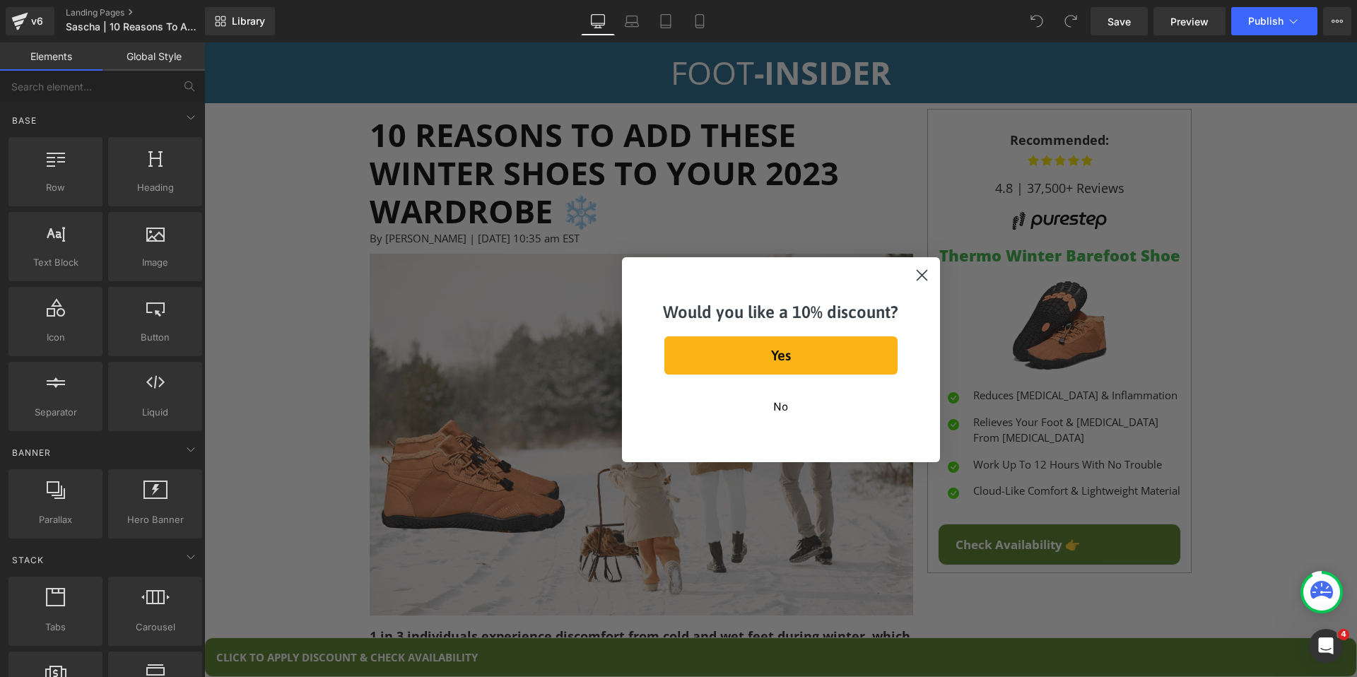
click at [916, 276] on circle "Close dialog" at bounding box center [921, 275] width 23 height 23
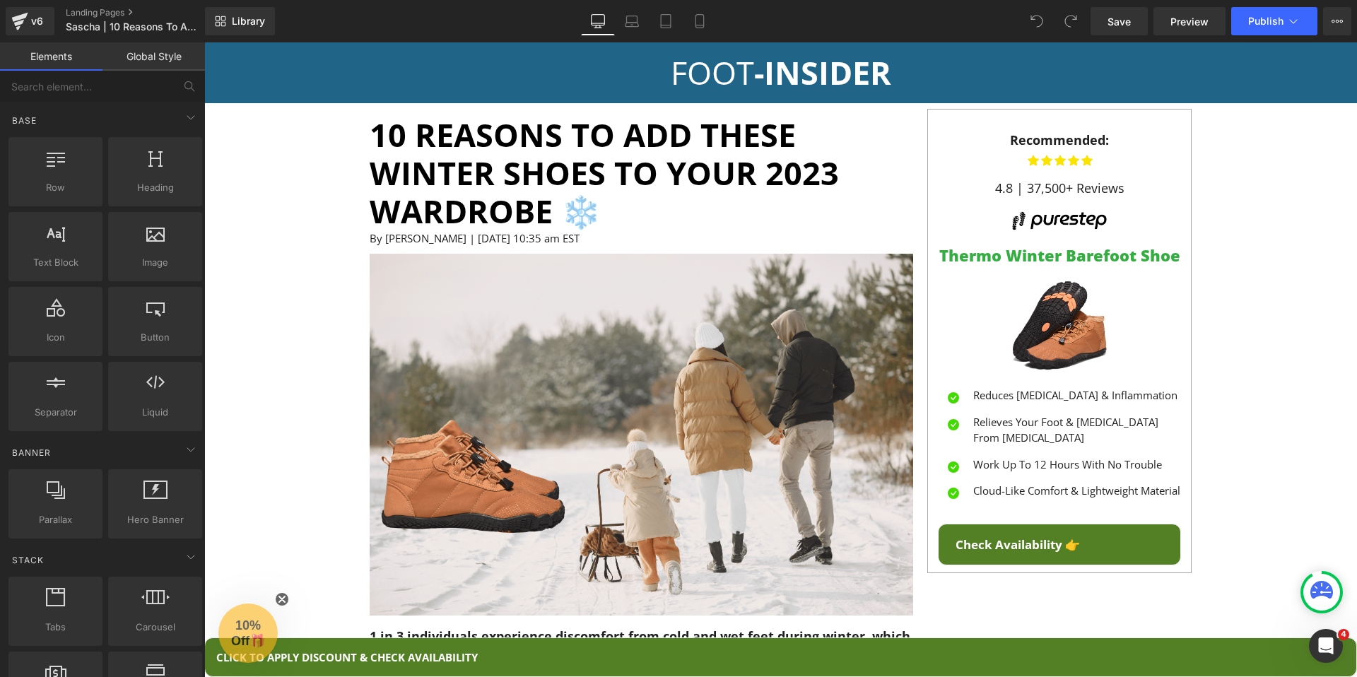
click at [286, 603] on circle "Close teaser" at bounding box center [282, 599] width 13 height 13
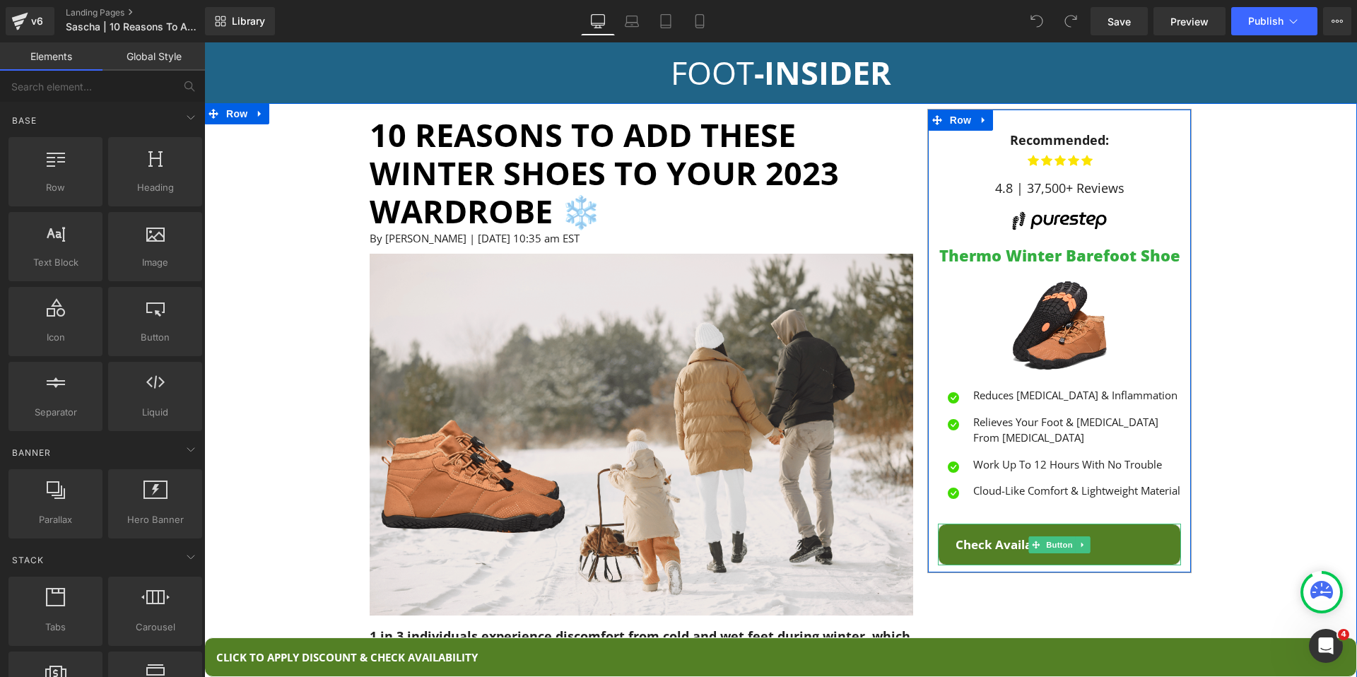
click at [1147, 555] on link "Check Availability 👉" at bounding box center [1060, 545] width 244 height 42
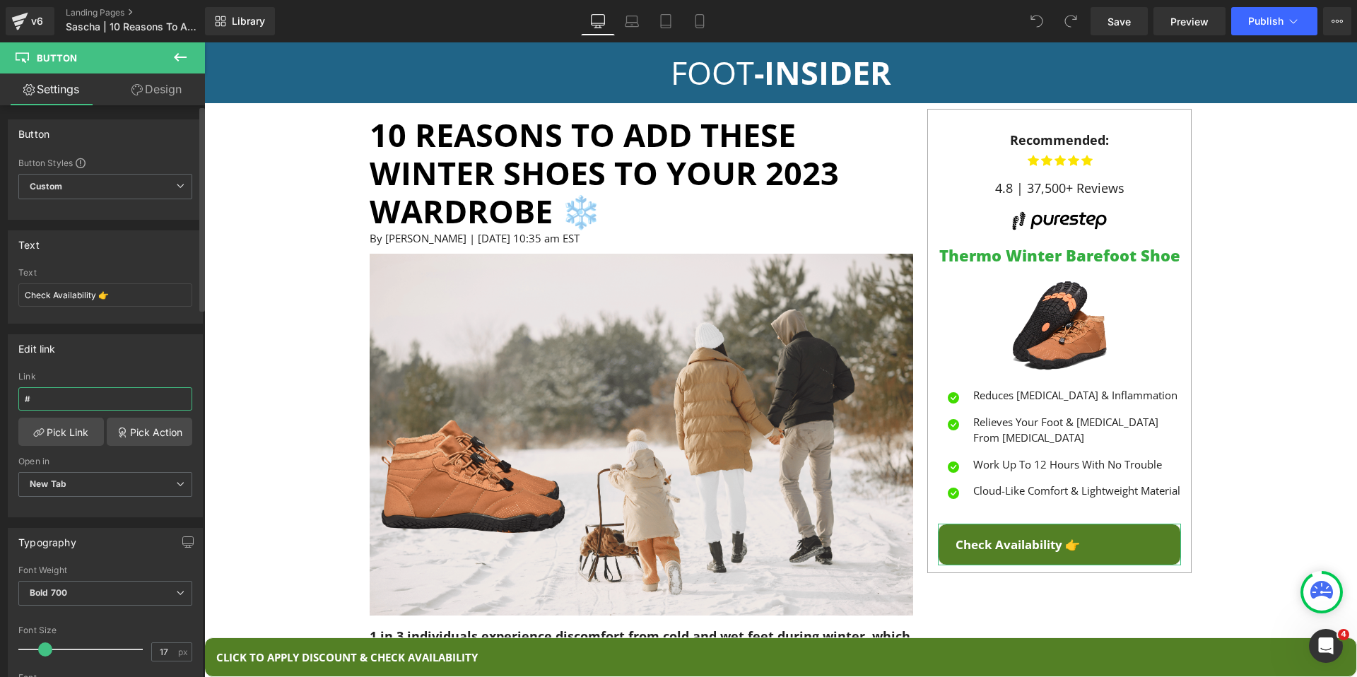
click at [124, 394] on input "#" at bounding box center [105, 398] width 174 height 23
paste input "[URL][DOMAIN_NAME]"
type input "[URL][DOMAIN_NAME]"
click at [151, 362] on div "Edit link [URL][DOMAIN_NAME] Link [URL][DOMAIN_NAME] Pick Link Pick Action Curr…" at bounding box center [105, 425] width 195 height 183
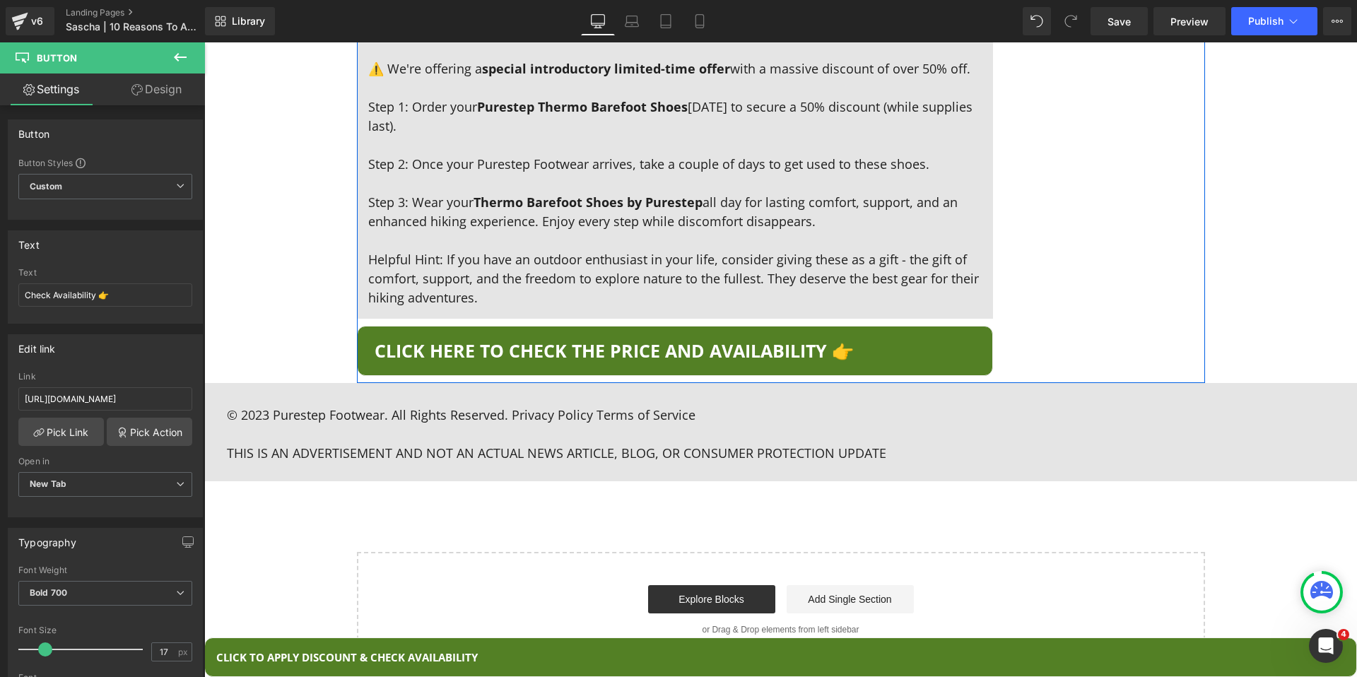
scroll to position [4193, 0]
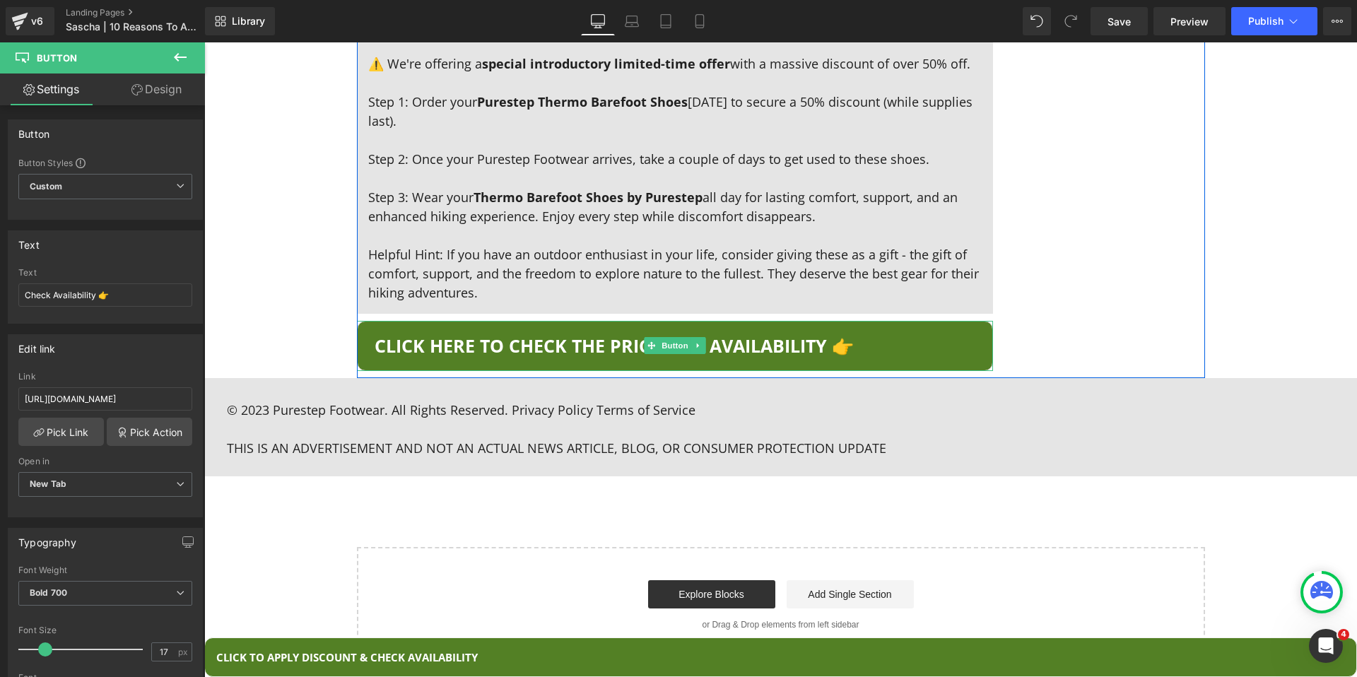
click at [907, 344] on link "CLICK HERE TO CHECK THE PRICE AND AVAILABILITY 👉" at bounding box center [675, 346] width 636 height 51
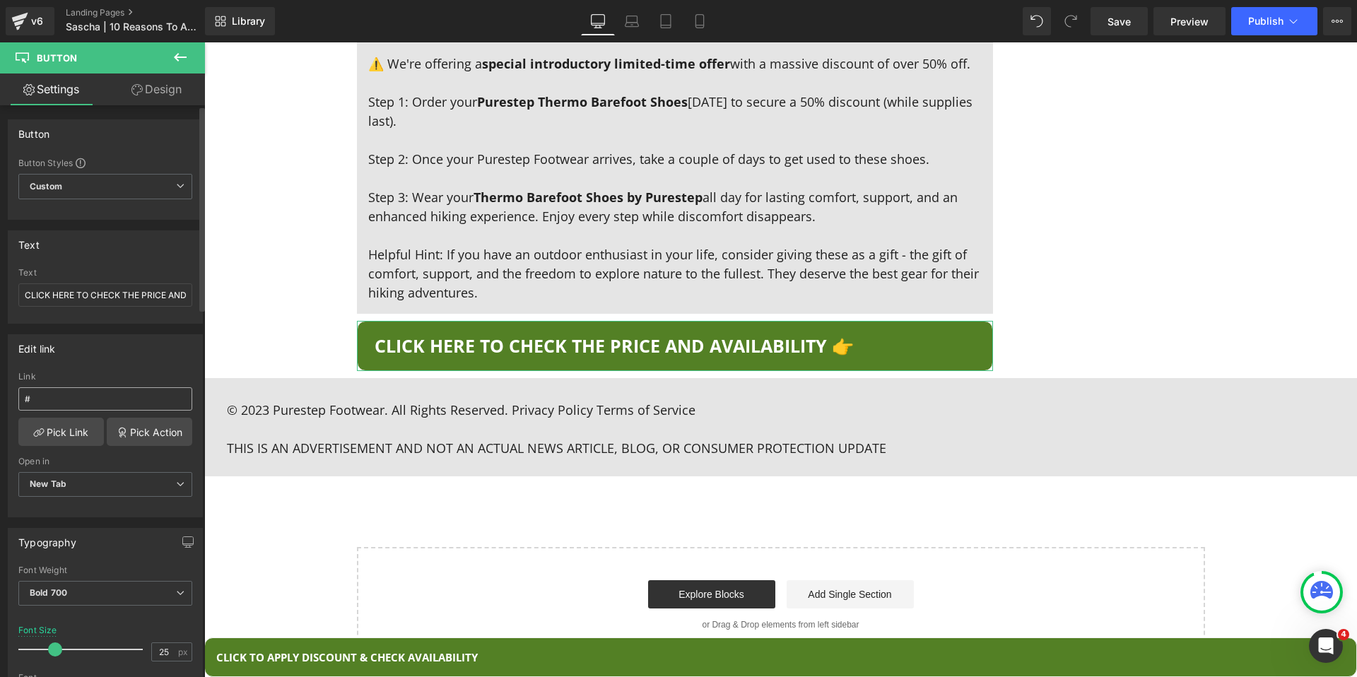
click at [119, 399] on input "#" at bounding box center [105, 398] width 174 height 23
type input "[URL][DOMAIN_NAME]"
click at [140, 367] on div "Edit link [URL][DOMAIN_NAME] Link [URL][DOMAIN_NAME] Pick Link Pick Action Curr…" at bounding box center [105, 425] width 195 height 183
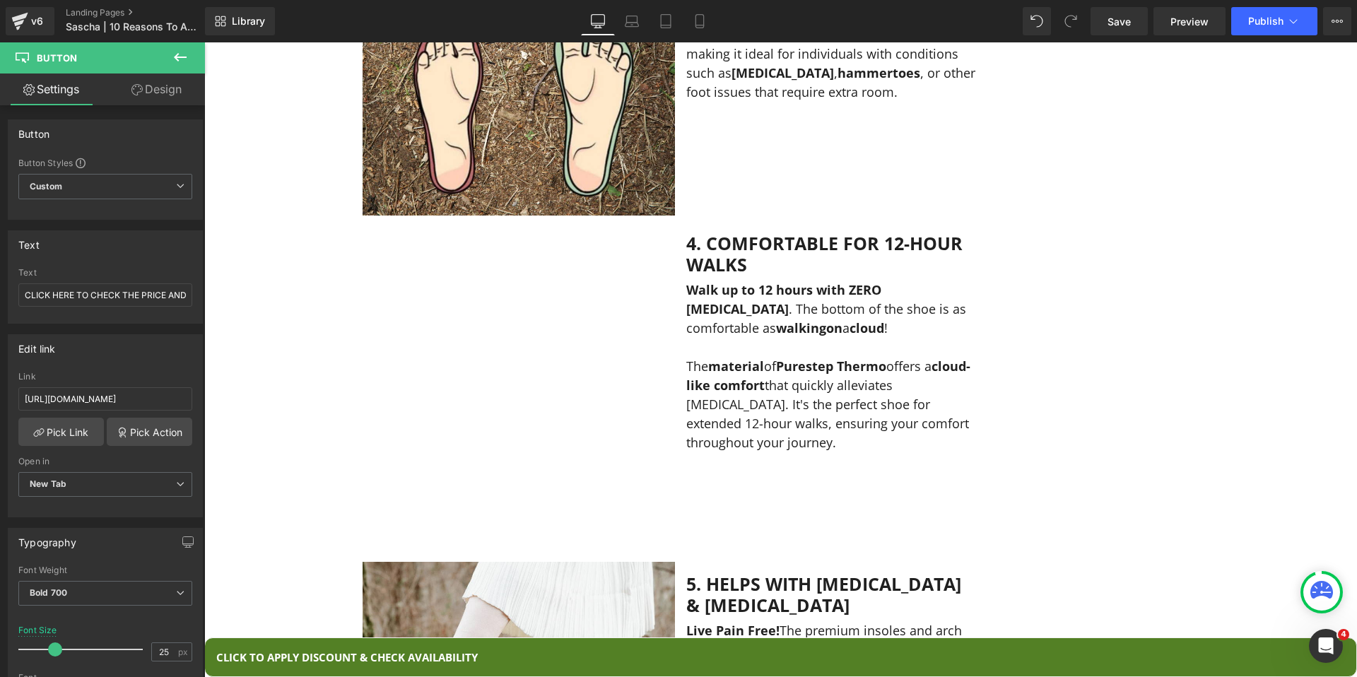
scroll to position [0, 0]
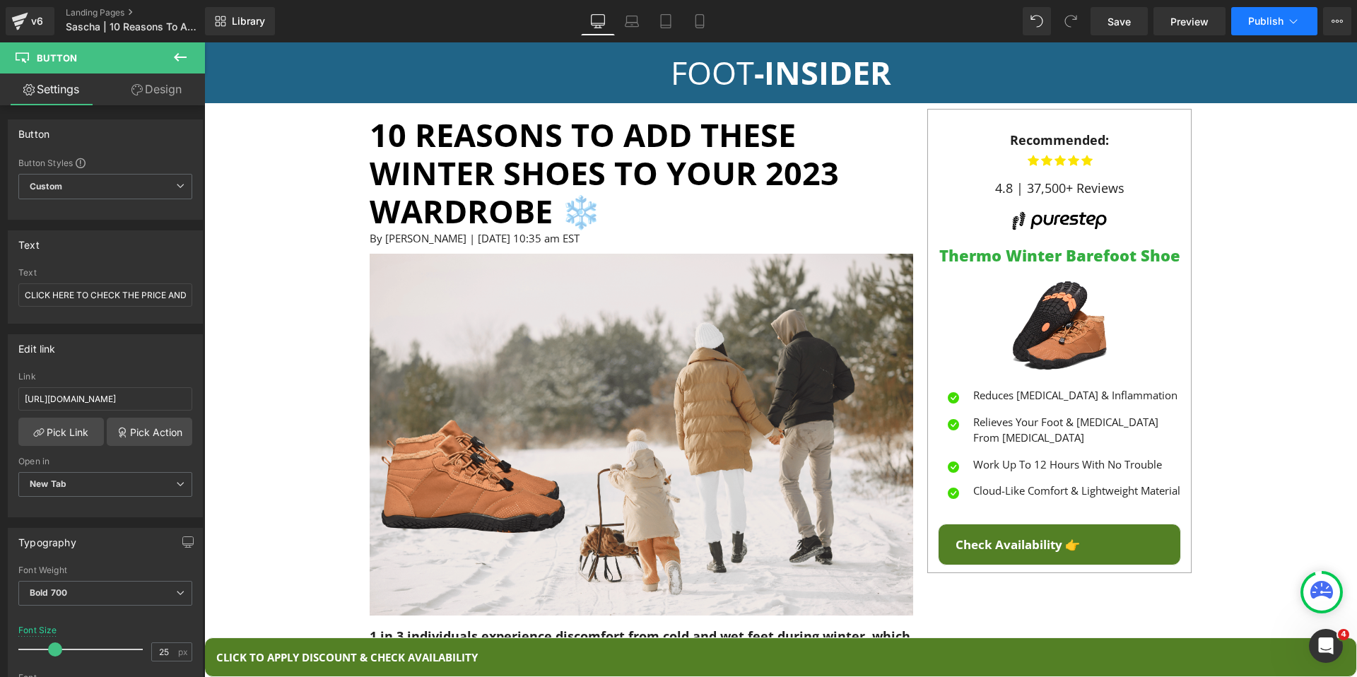
click at [1257, 17] on span "Publish" at bounding box center [1265, 21] width 35 height 11
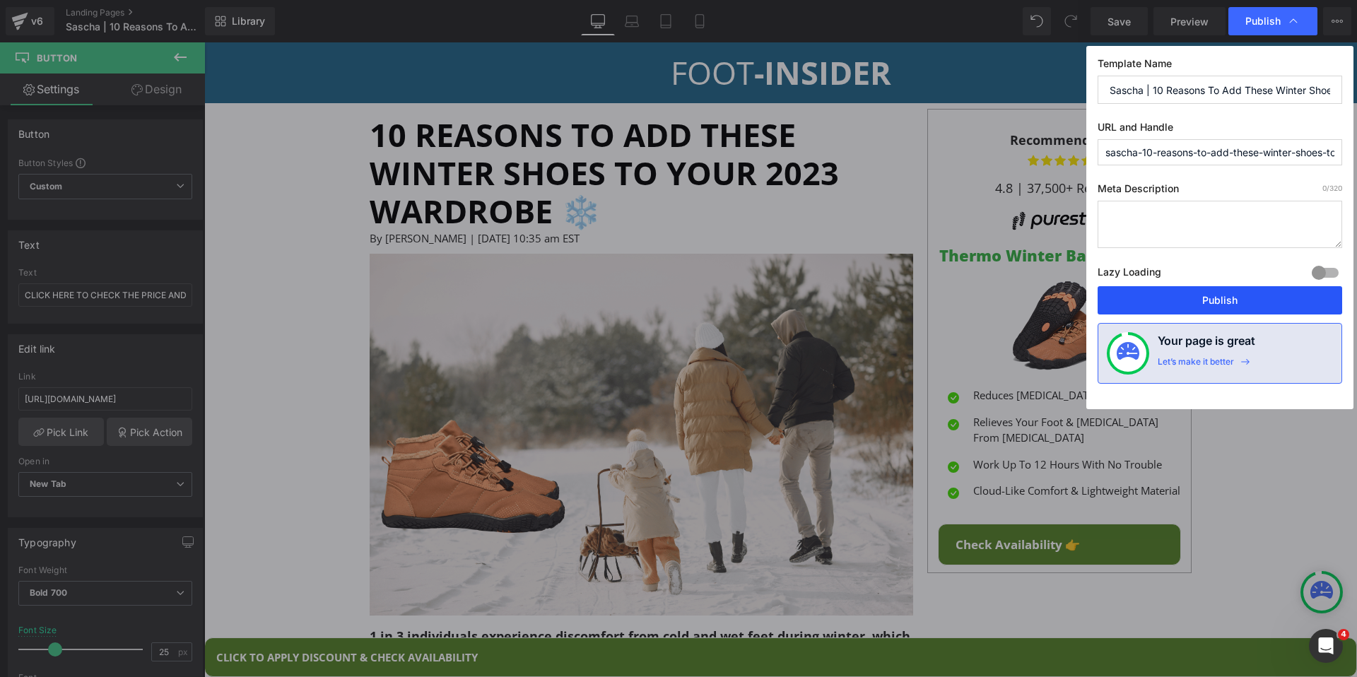
click at [1149, 291] on button "Publish" at bounding box center [1220, 300] width 245 height 28
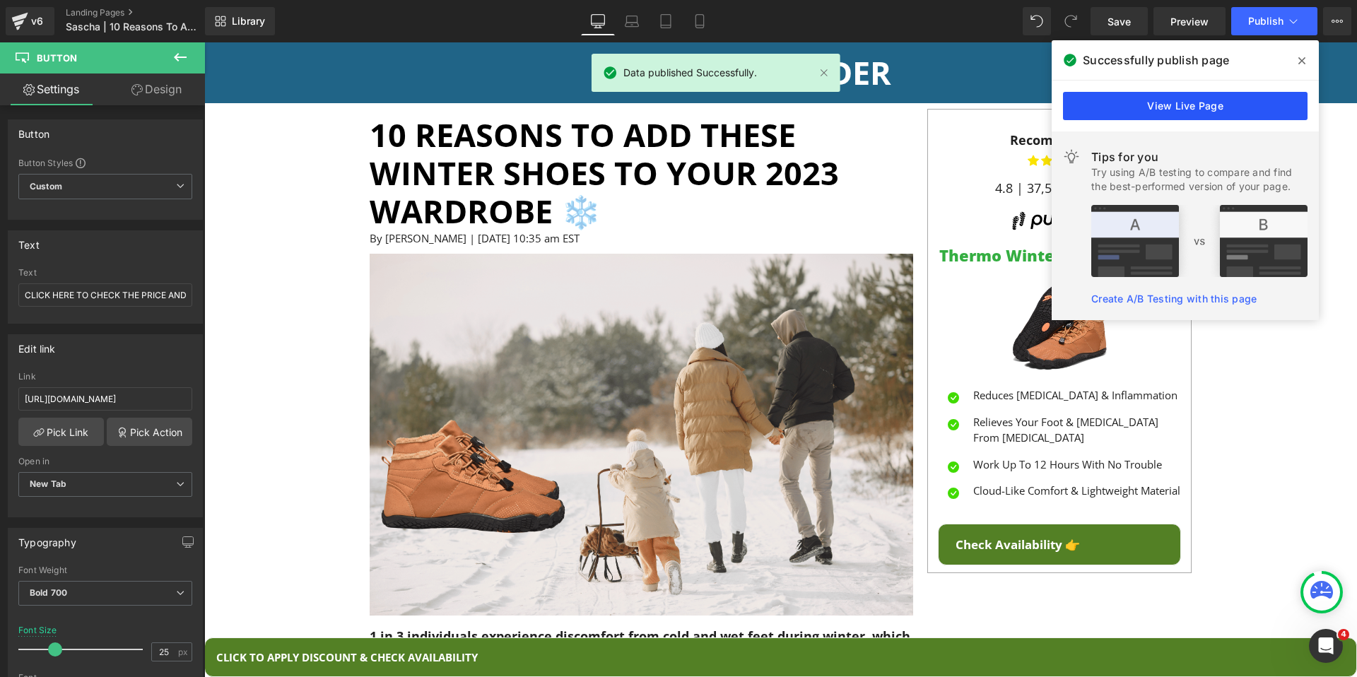
click at [1140, 98] on link "View Live Page" at bounding box center [1185, 106] width 245 height 28
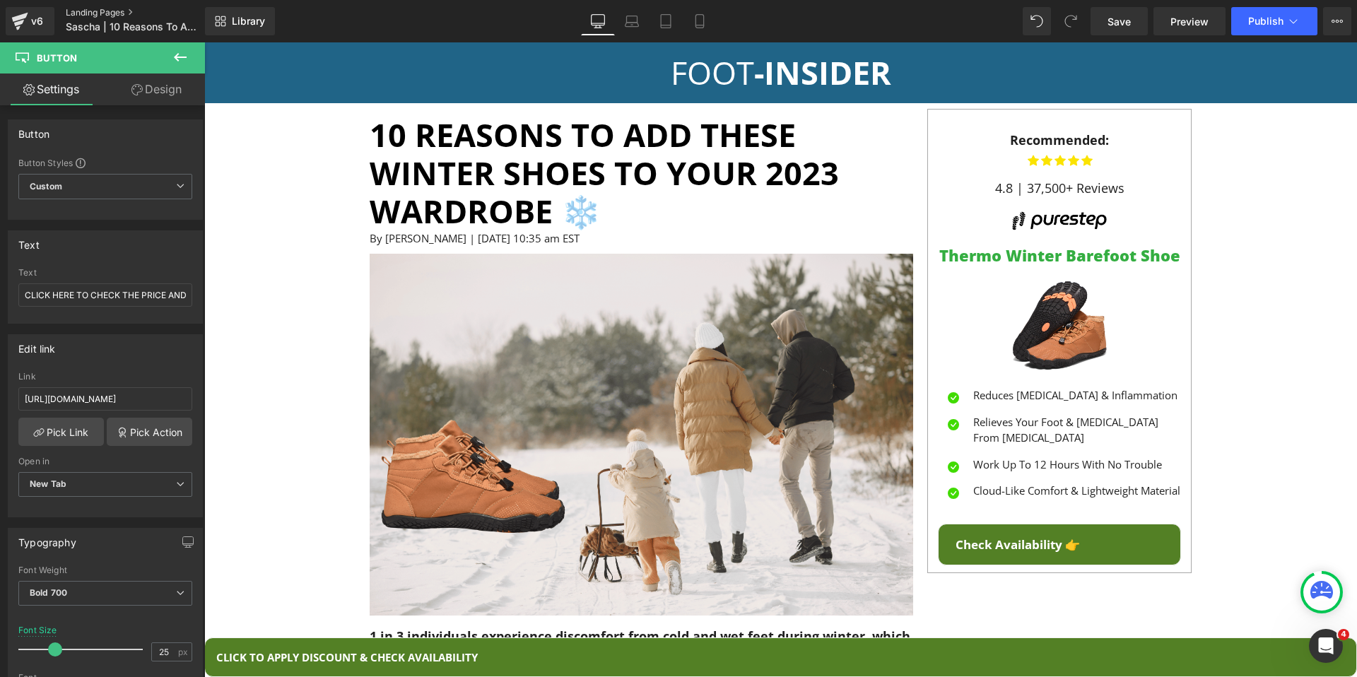
click at [106, 13] on link "Landing Pages" at bounding box center [147, 12] width 163 height 11
